Goal: Transaction & Acquisition: Purchase product/service

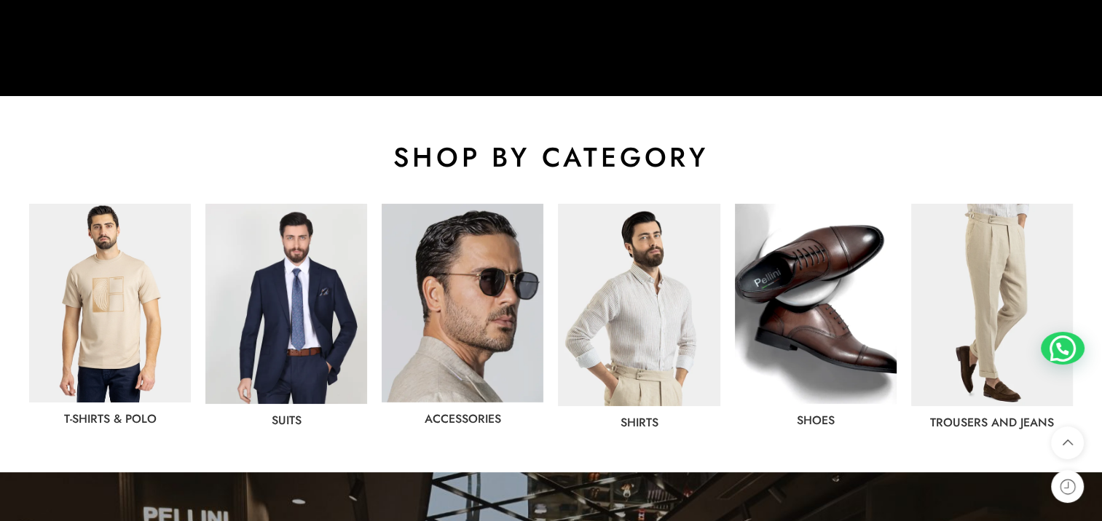
scroll to position [728, 0]
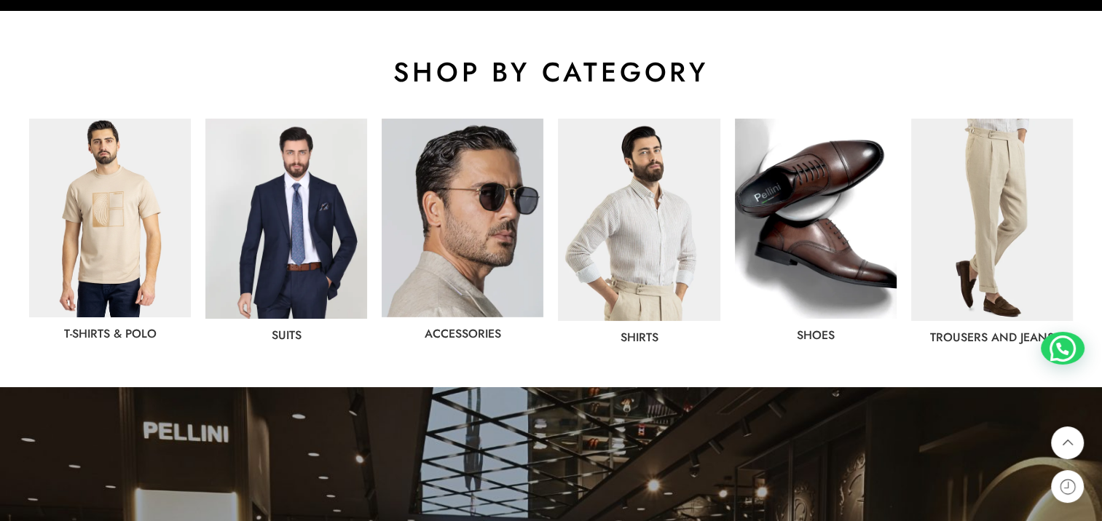
click at [859, 268] on img at bounding box center [816, 219] width 162 height 200
click at [818, 333] on link "shoes" at bounding box center [816, 335] width 38 height 17
click at [800, 249] on img at bounding box center [816, 219] width 162 height 200
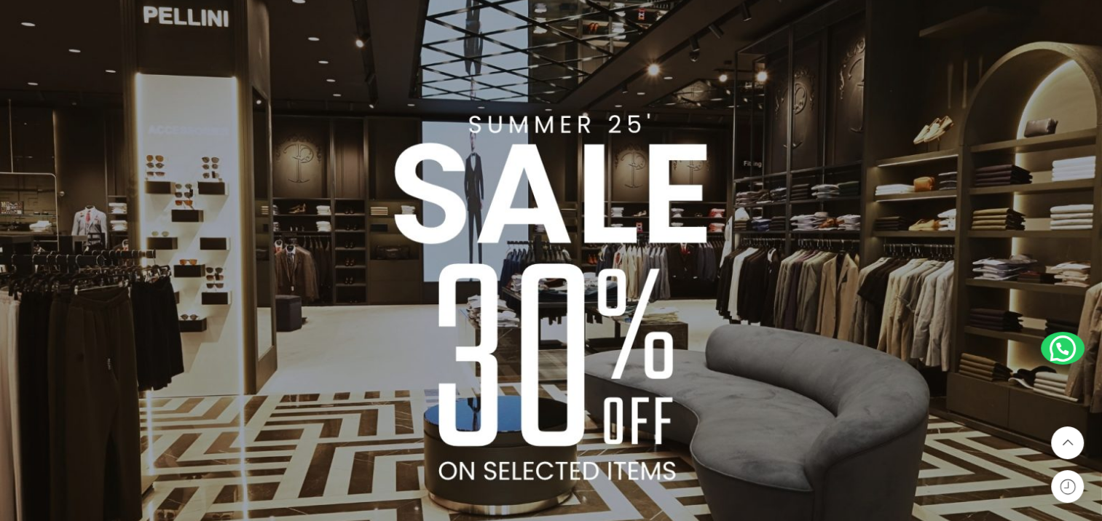
scroll to position [1165, 0]
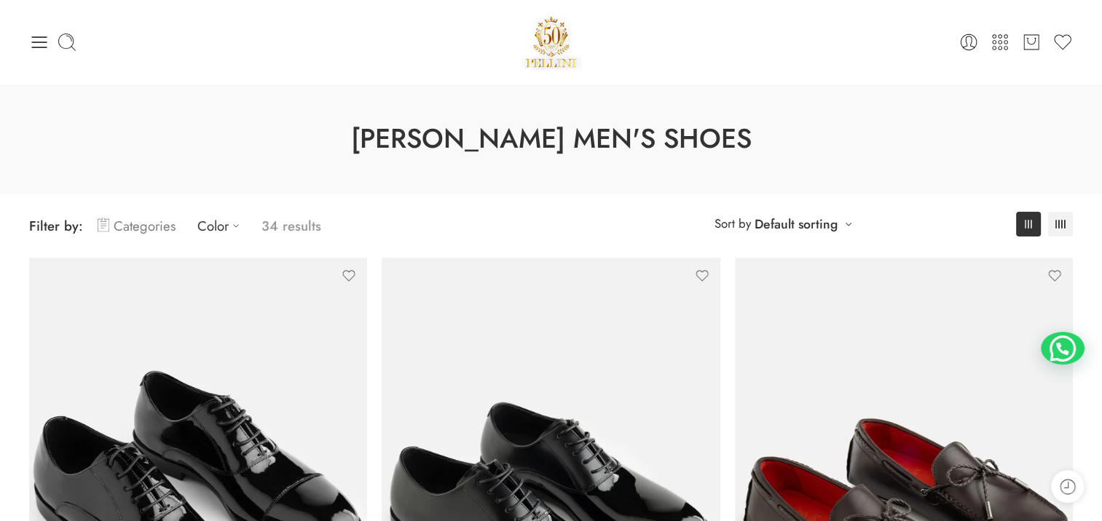
click at [141, 225] on link "Categories" at bounding box center [137, 226] width 78 height 34
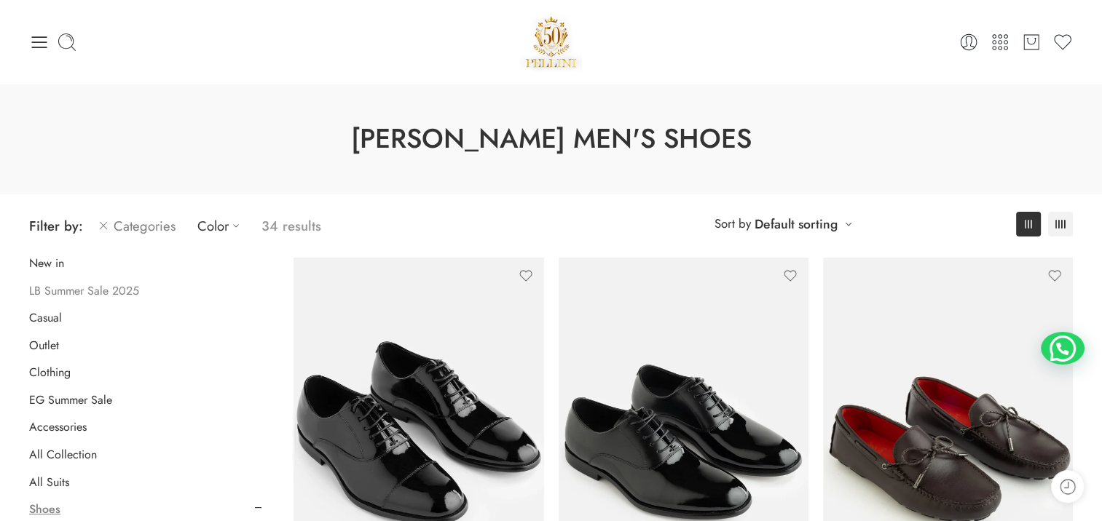
click at [114, 289] on link "LB Summer Sale 2025" at bounding box center [84, 291] width 110 height 15
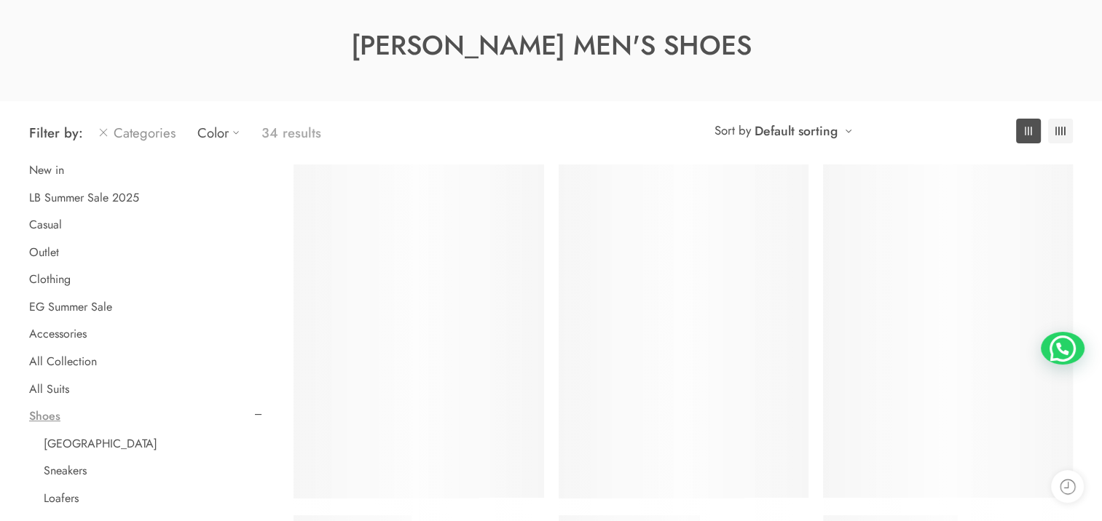
scroll to position [114, 0]
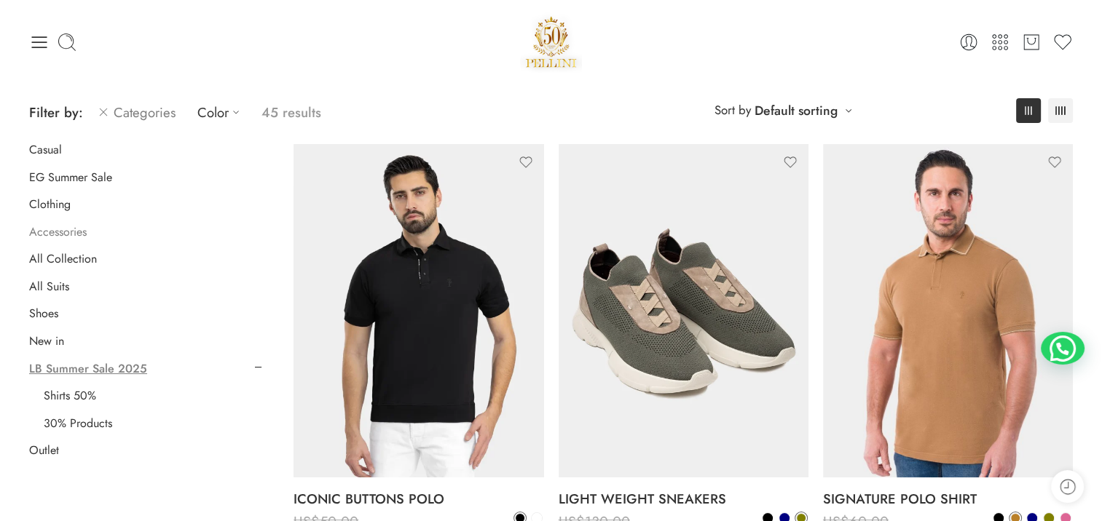
click at [56, 232] on link "Accessories" at bounding box center [58, 232] width 58 height 15
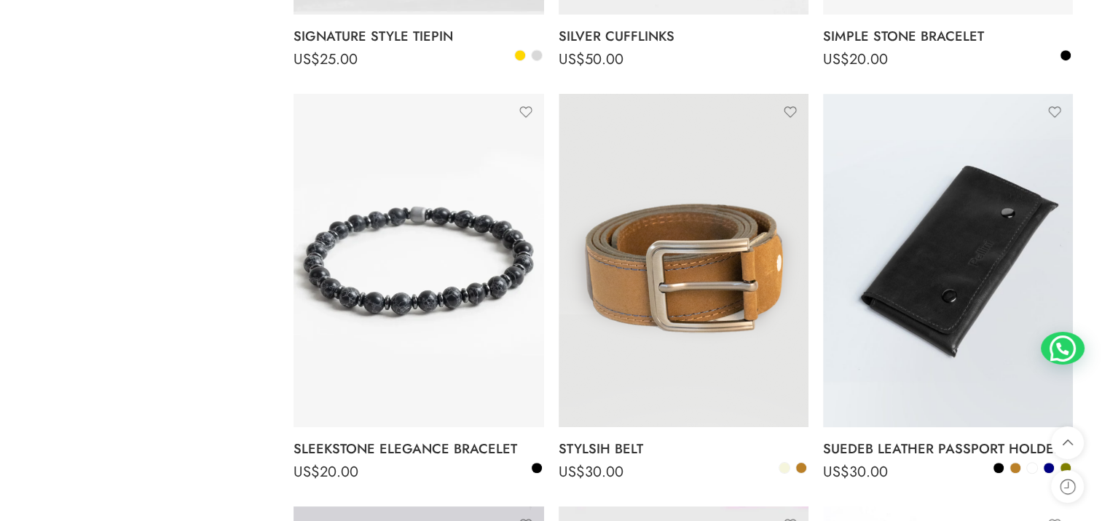
scroll to position [6450, 0]
